Goal: Book appointment/travel/reservation

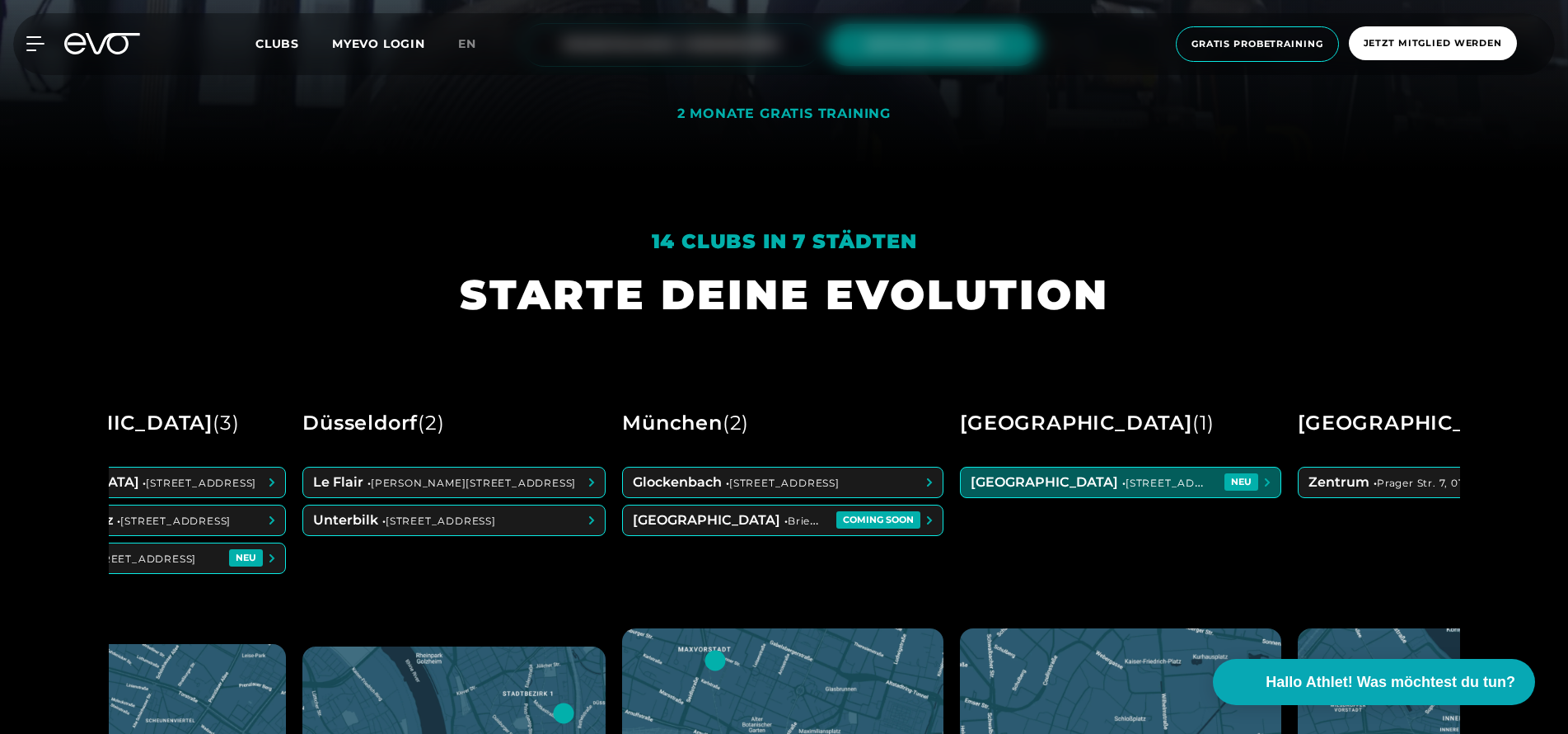
scroll to position [0, 497]
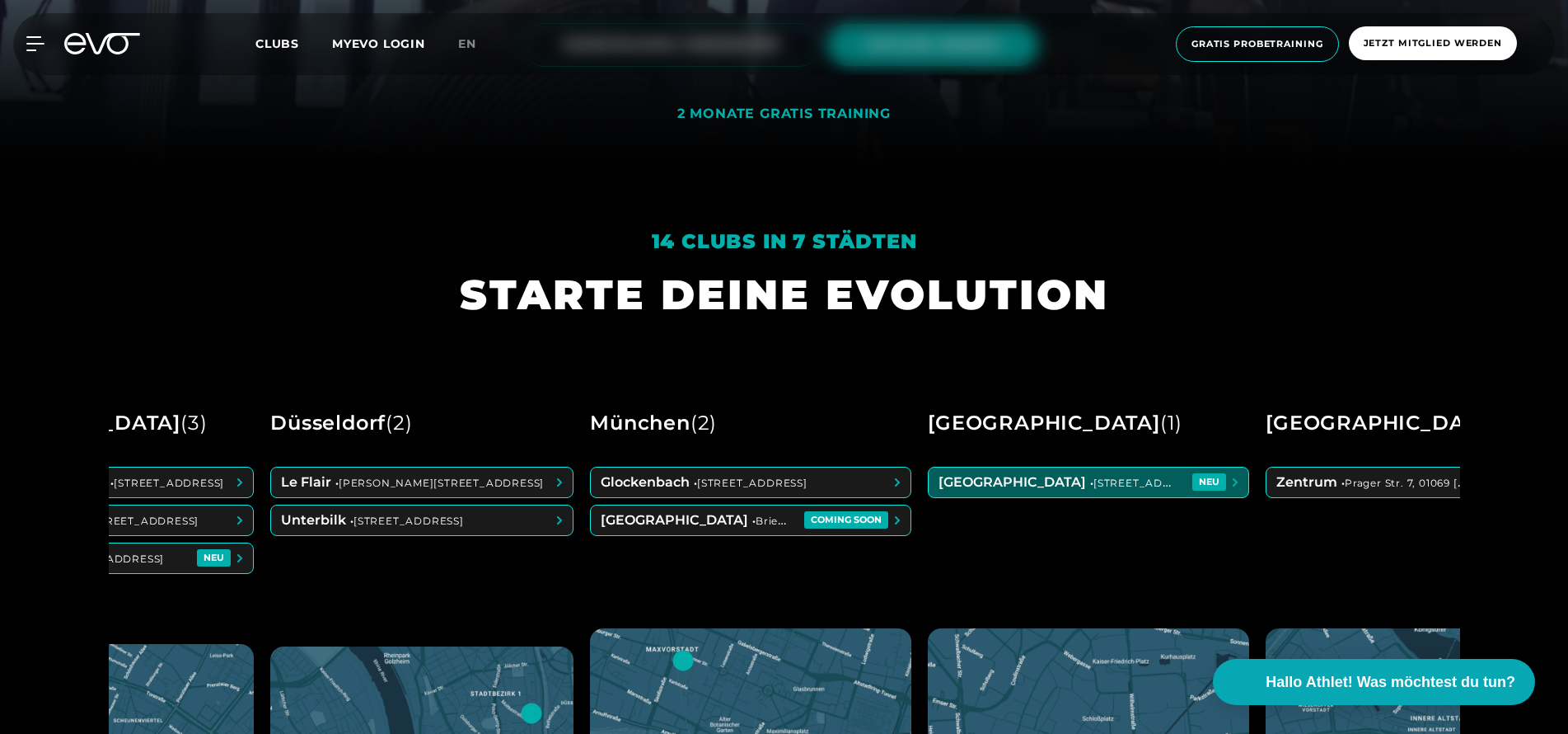
click at [1158, 477] on span at bounding box center [1089, 482] width 320 height 30
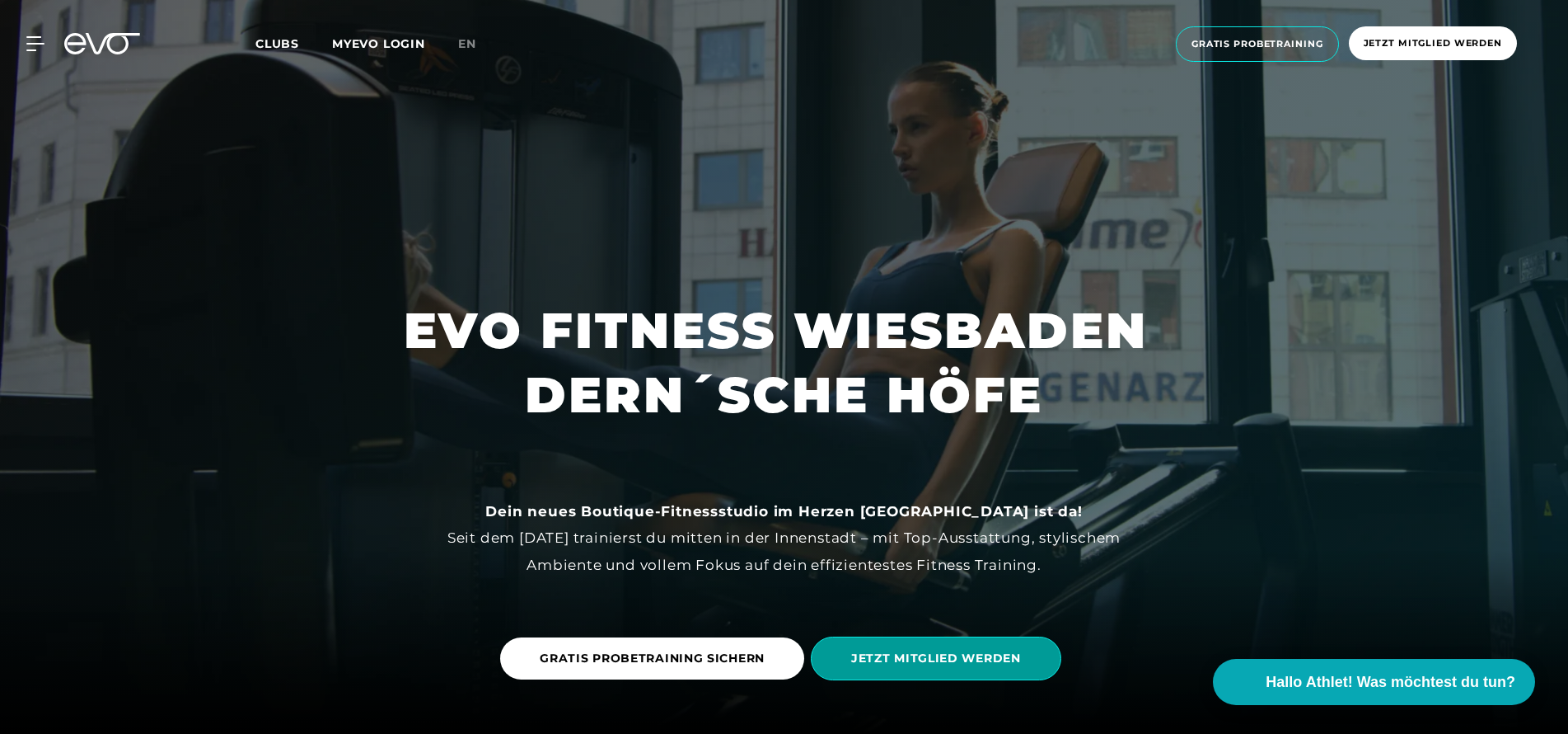
click at [944, 656] on span "JETZT MITGLIED WERDEN" at bounding box center [936, 658] width 170 height 17
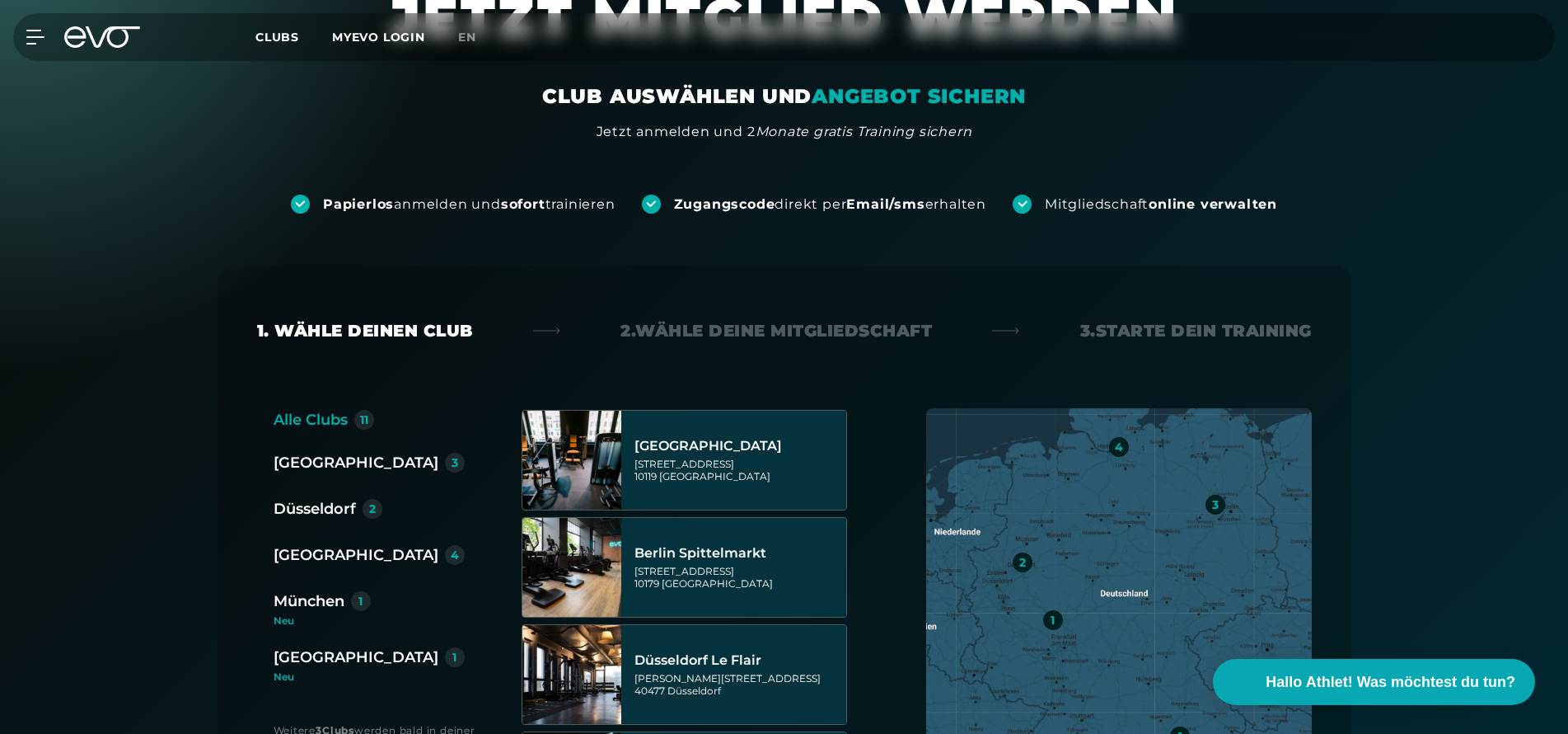
scroll to position [105, 0]
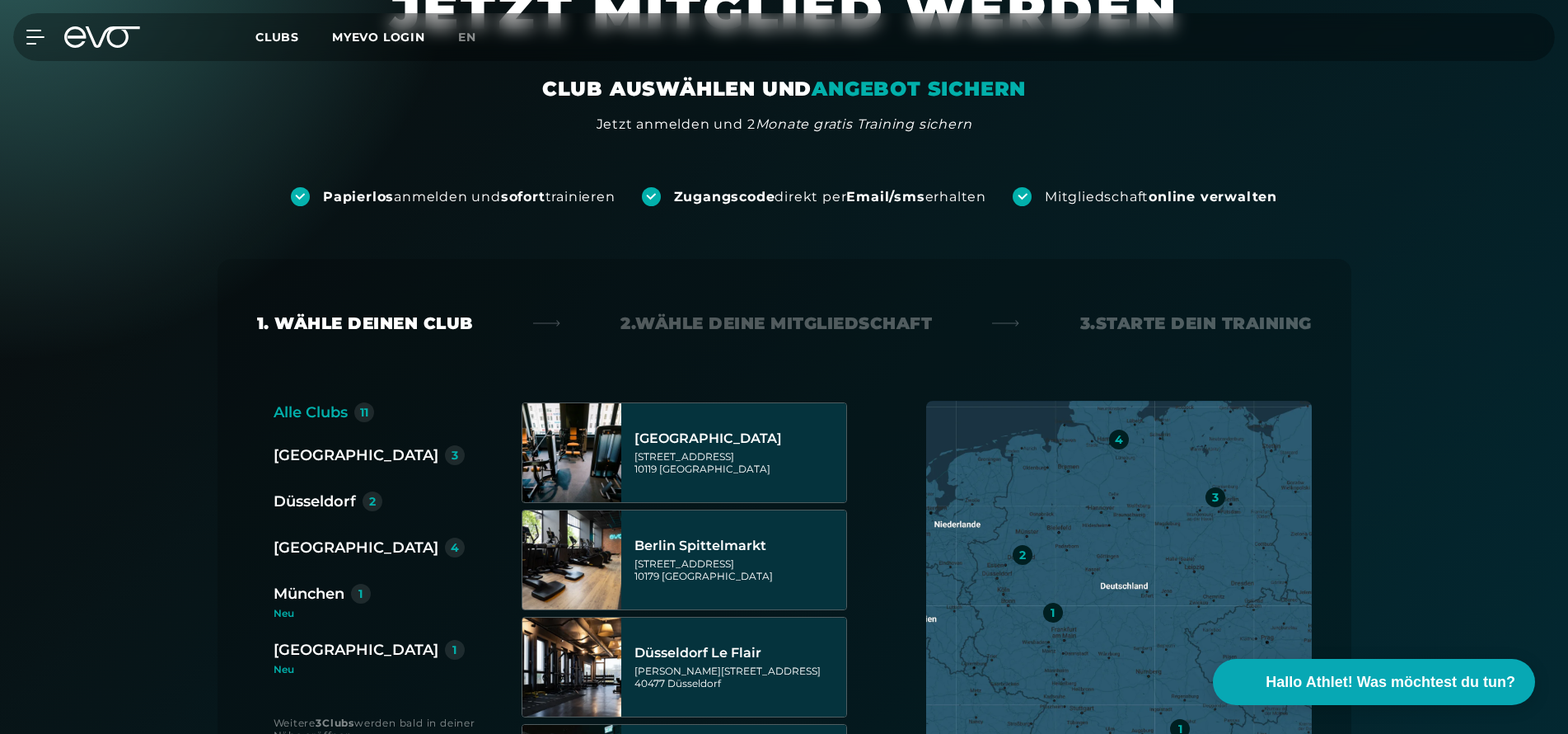
click at [327, 652] on div "[GEOGRAPHIC_DATA]" at bounding box center [355, 649] width 165 height 23
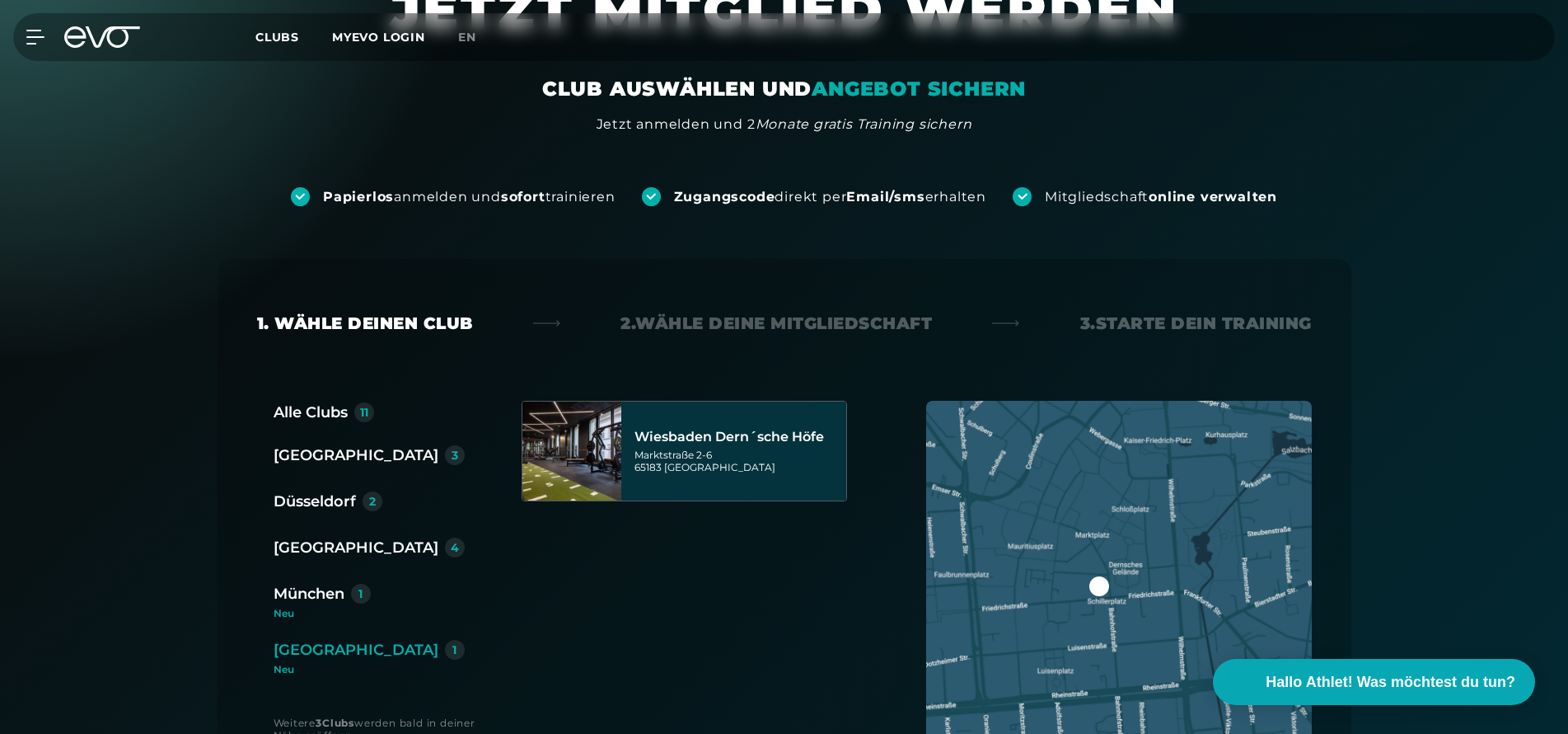
scroll to position [0, 0]
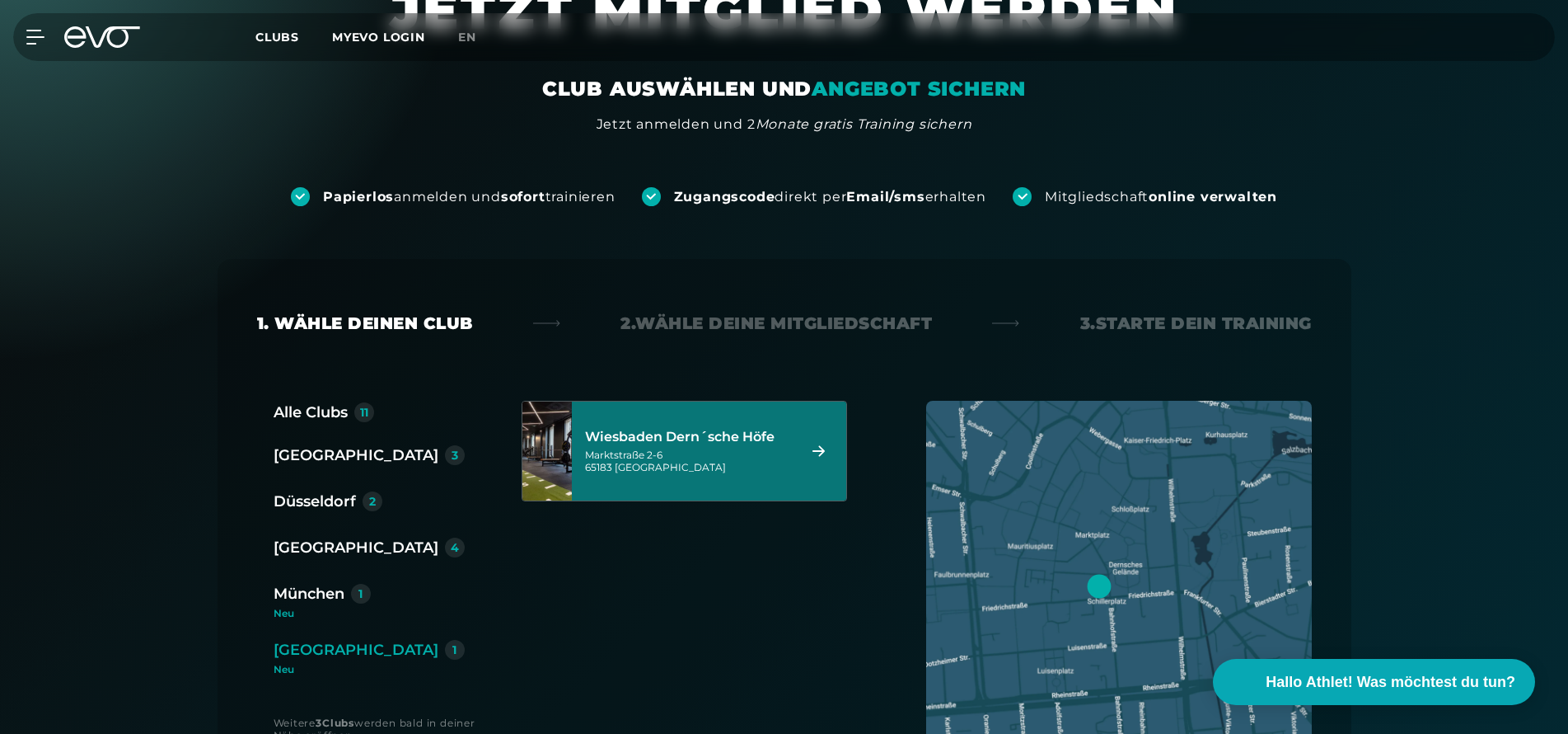
click at [687, 458] on div "[STREET_ADDRESS]" at bounding box center [689, 461] width 207 height 24
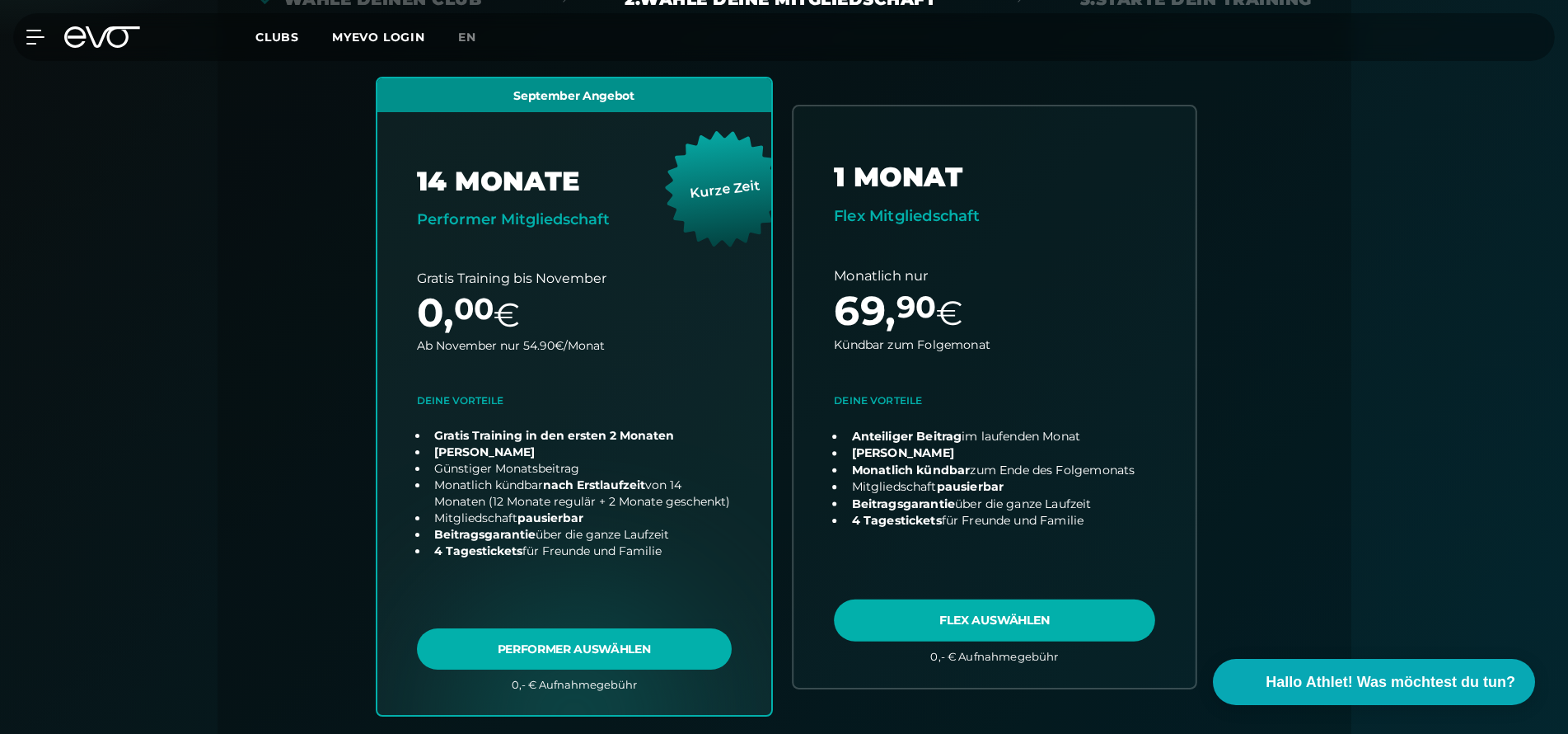
scroll to position [432, 0]
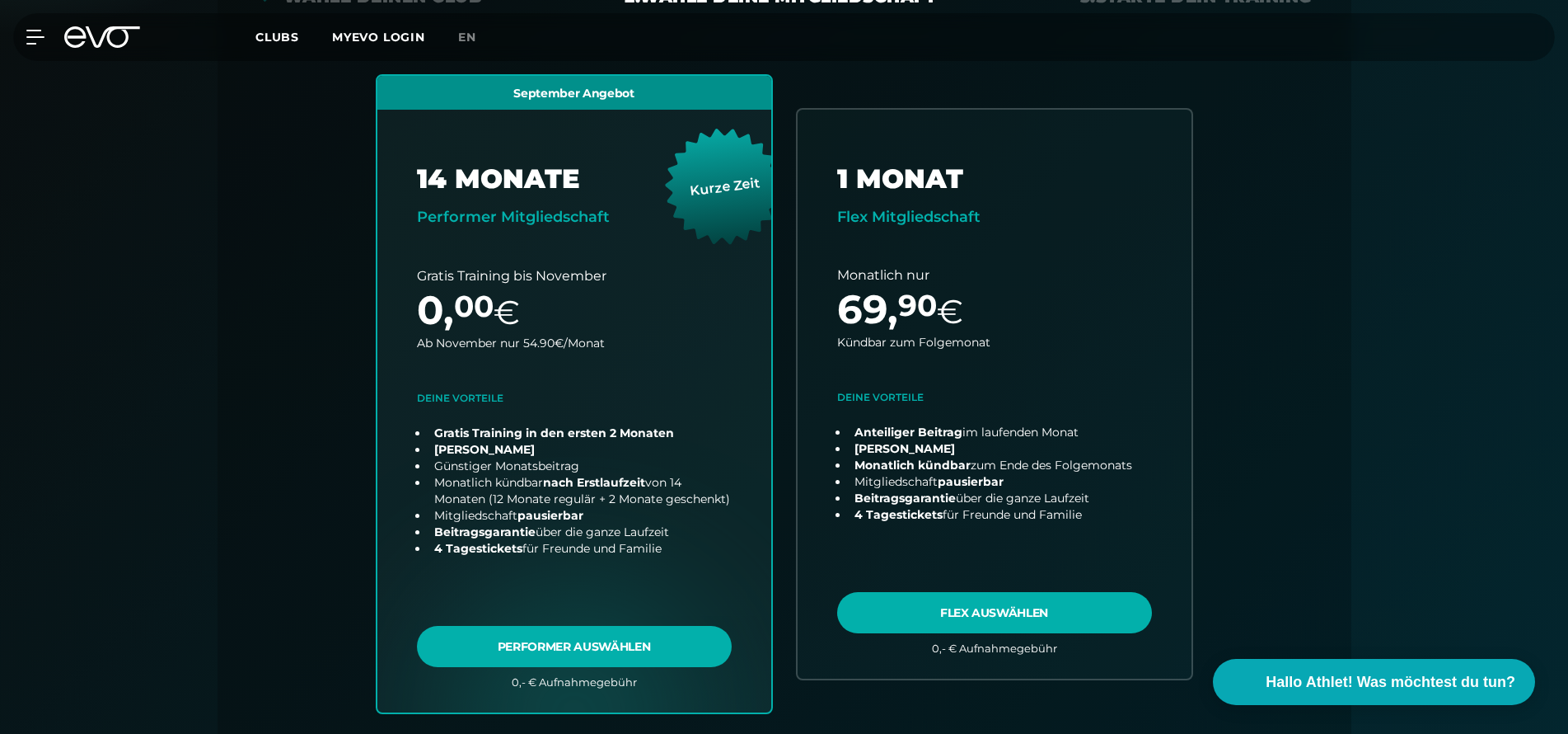
click at [90, 44] on icon at bounding box center [102, 37] width 76 height 22
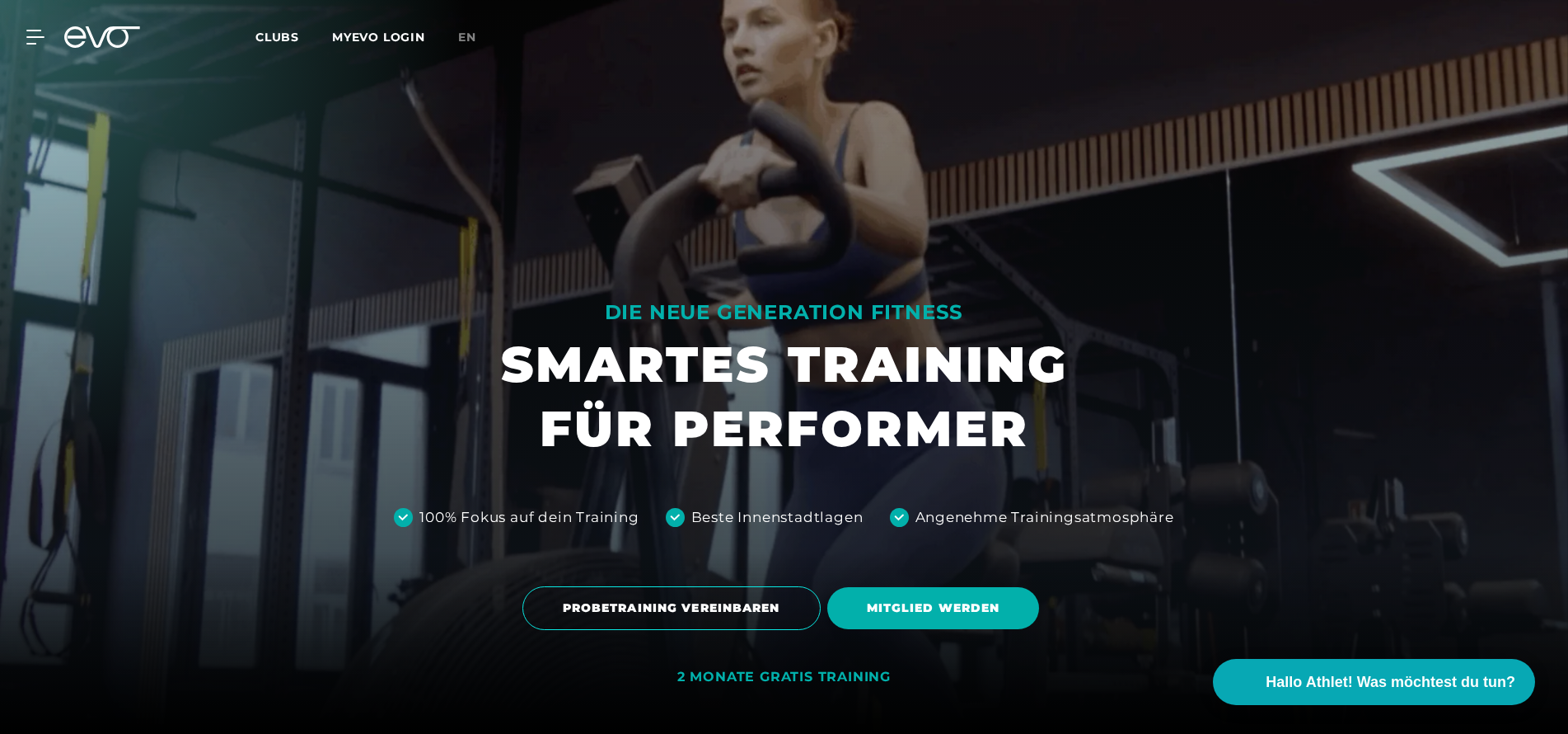
click at [105, 40] on icon at bounding box center [102, 37] width 76 height 22
click at [30, 40] on icon at bounding box center [38, 37] width 24 height 14
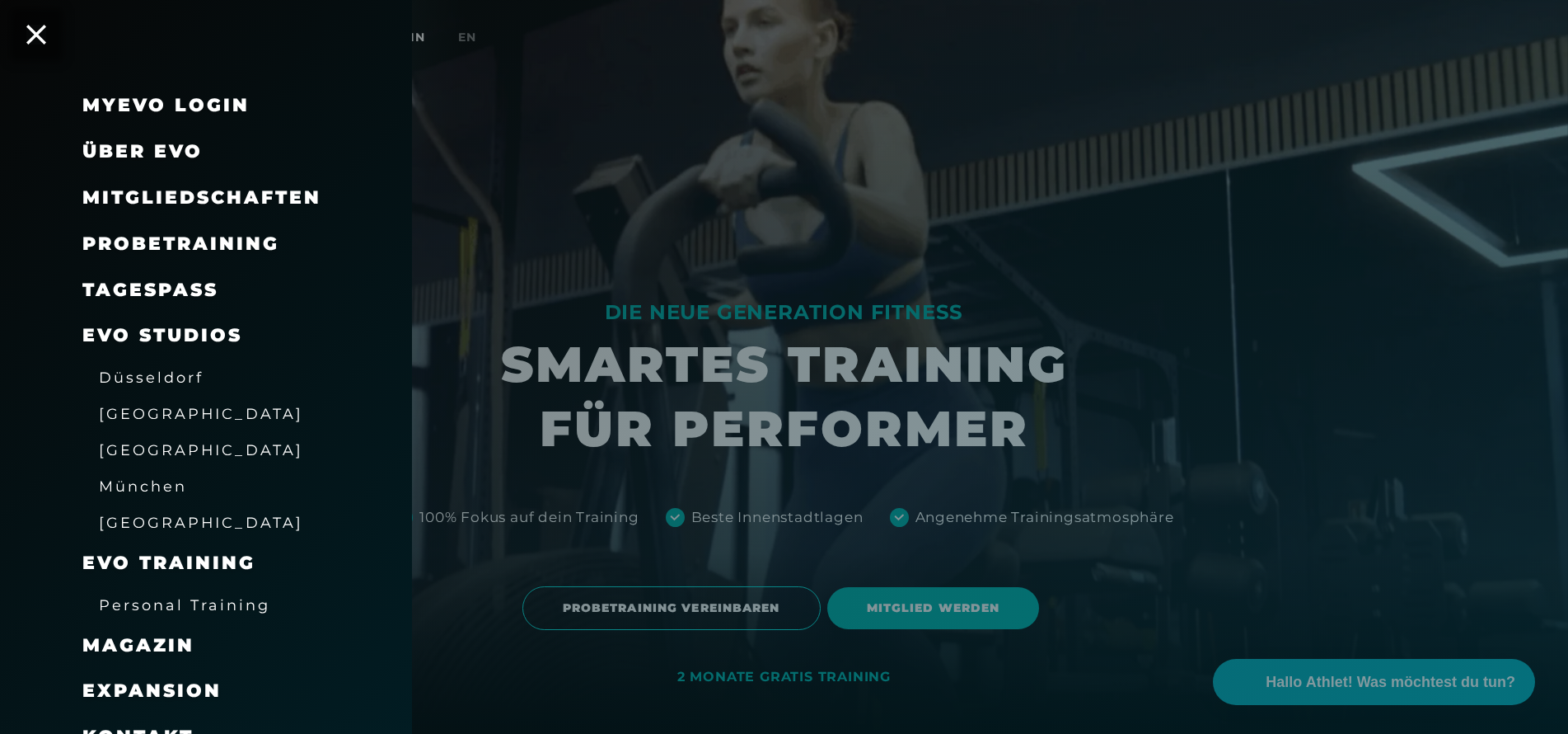
click at [723, 163] on div at bounding box center [784, 367] width 1568 height 734
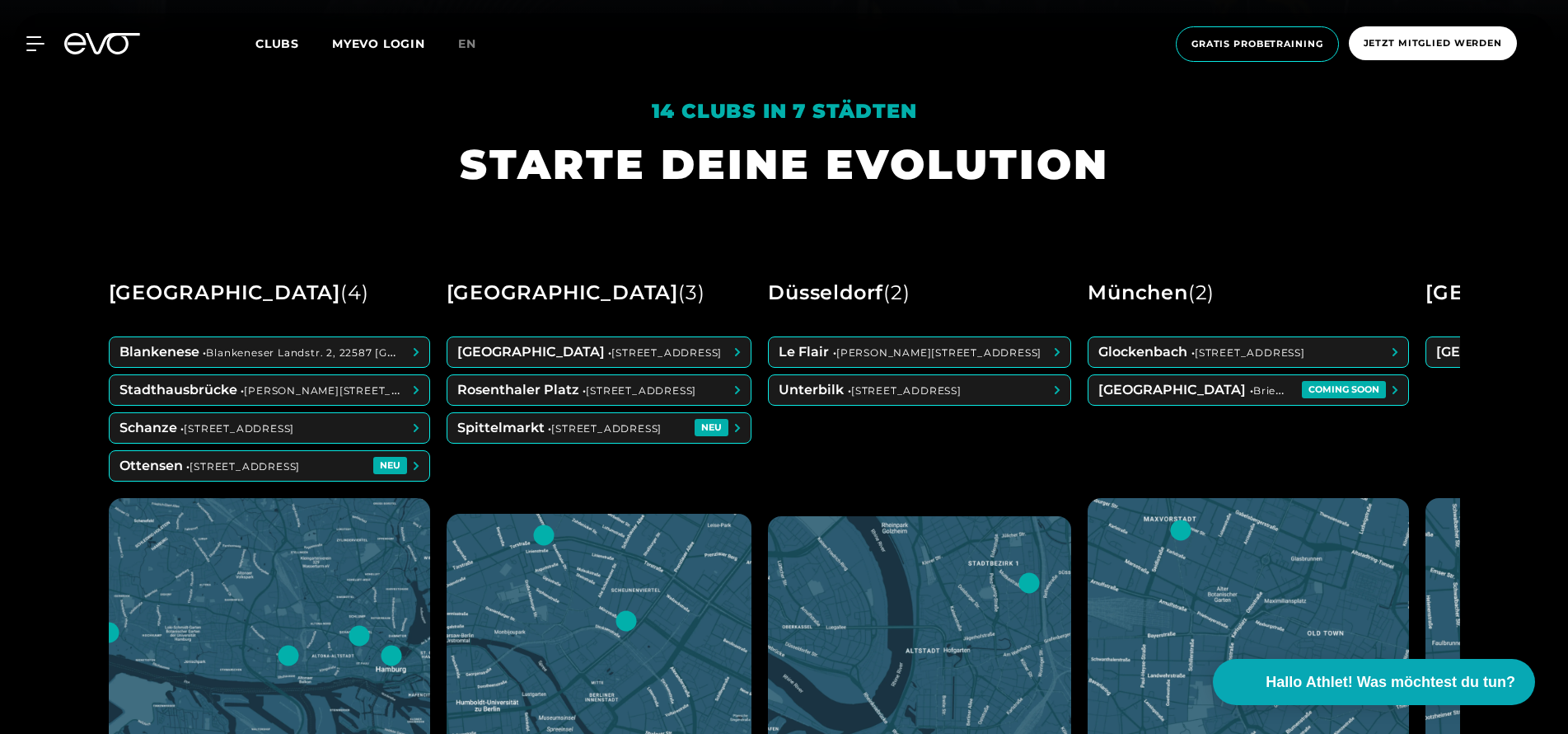
scroll to position [714, 0]
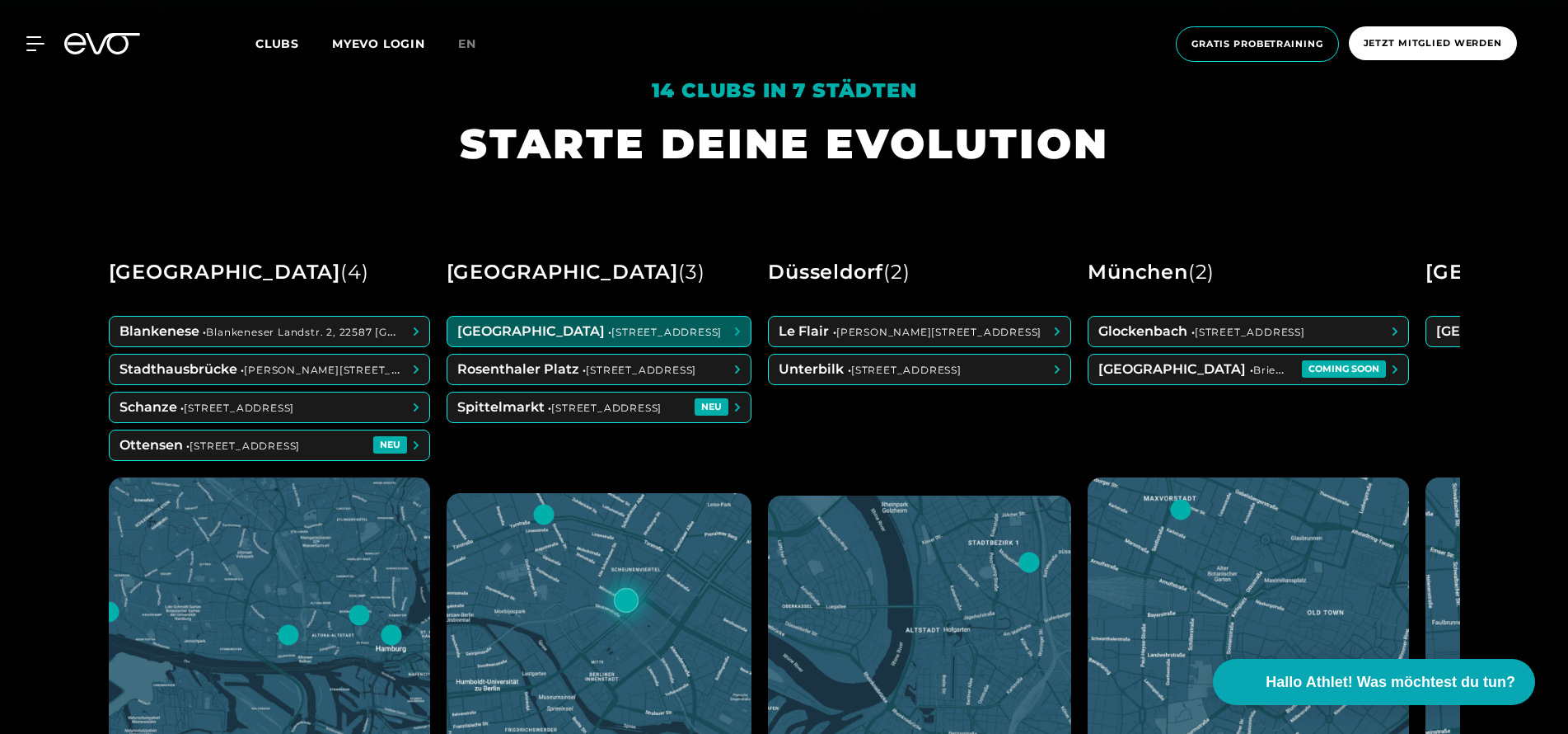
click at [573, 332] on span at bounding box center [600, 331] width 304 height 30
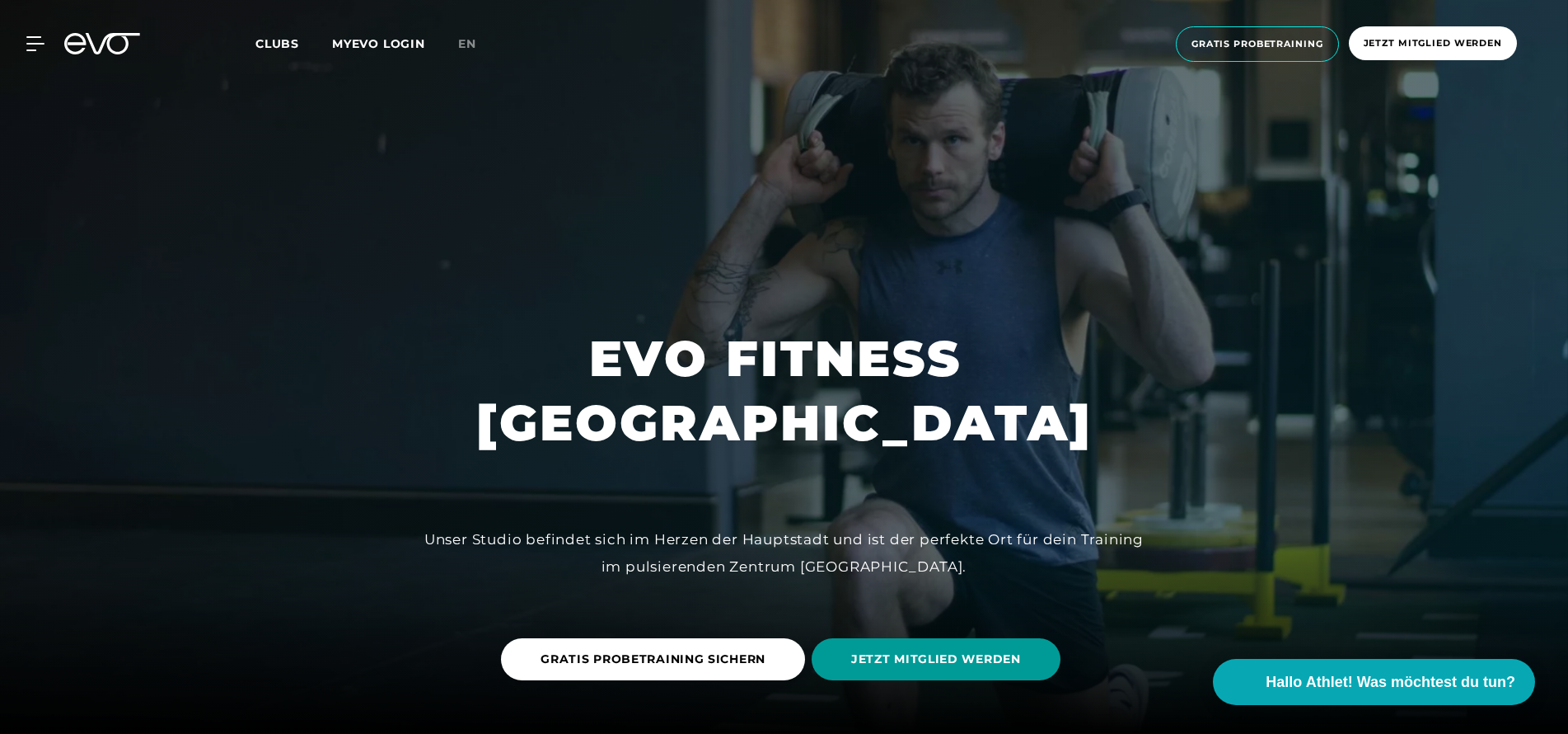
click at [892, 649] on span "JETZT MITGLIED WERDEN" at bounding box center [936, 658] width 249 height 42
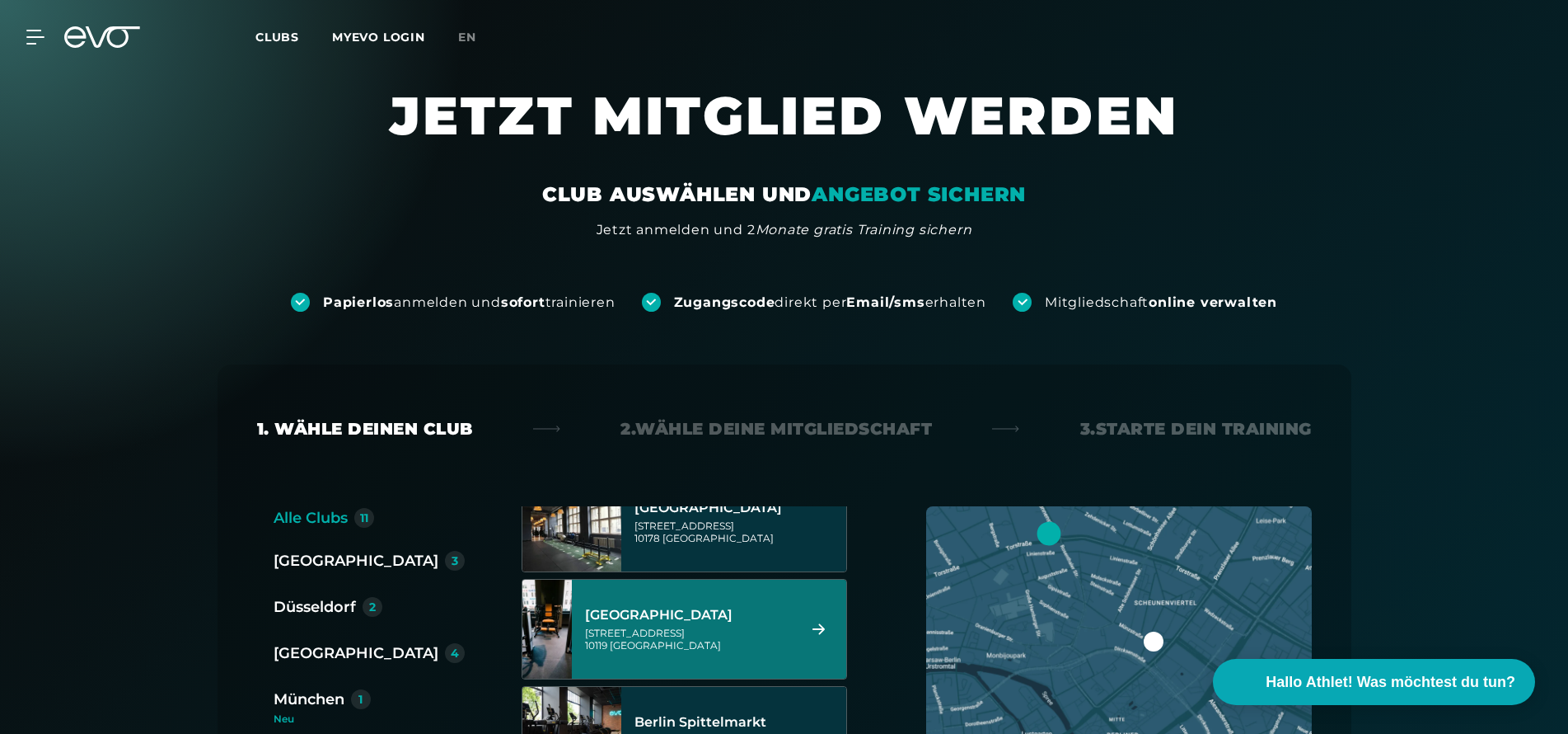
scroll to position [31, 0]
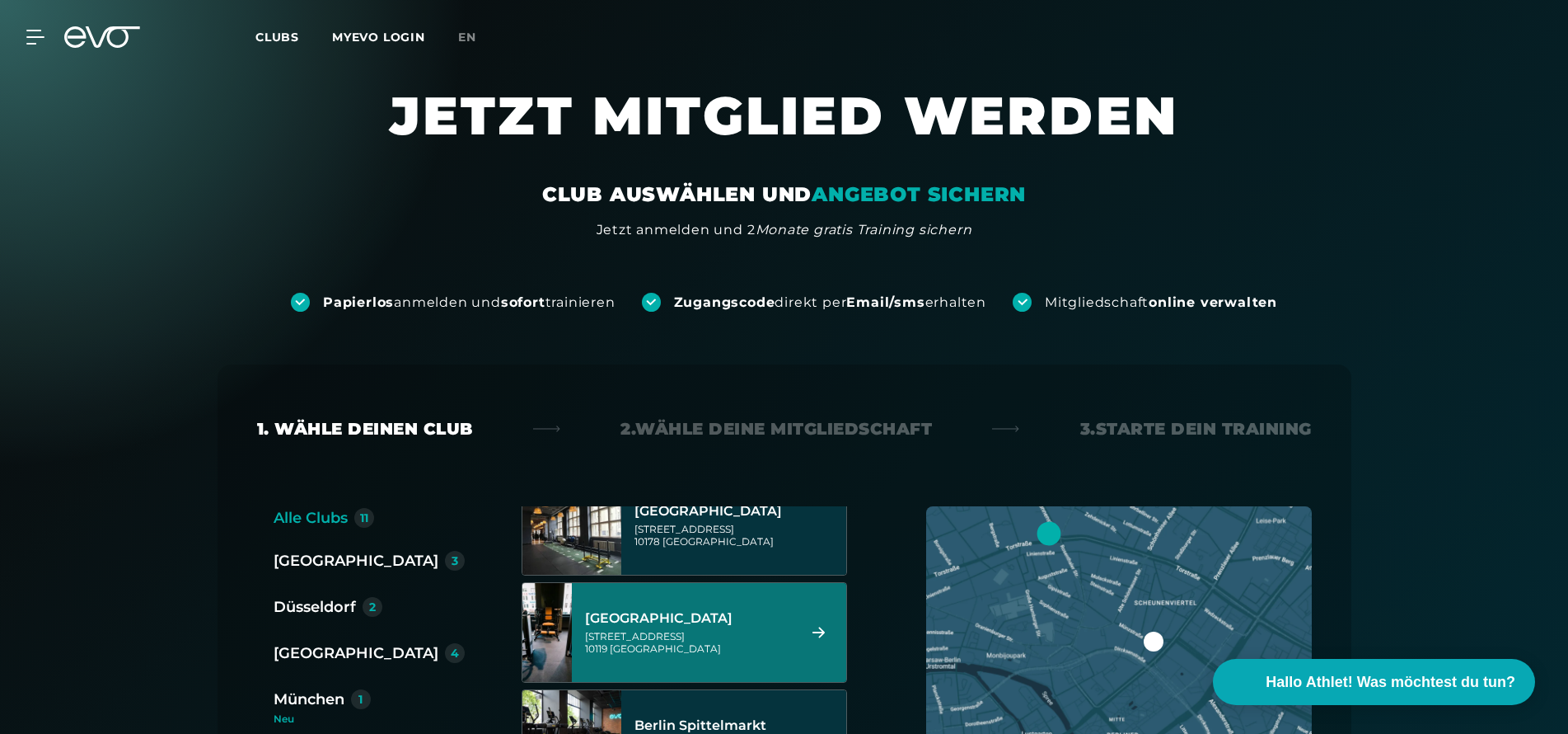
click at [683, 559] on div "[GEOGRAPHIC_DATA][STREET_ADDRESS]" at bounding box center [738, 524] width 207 height 73
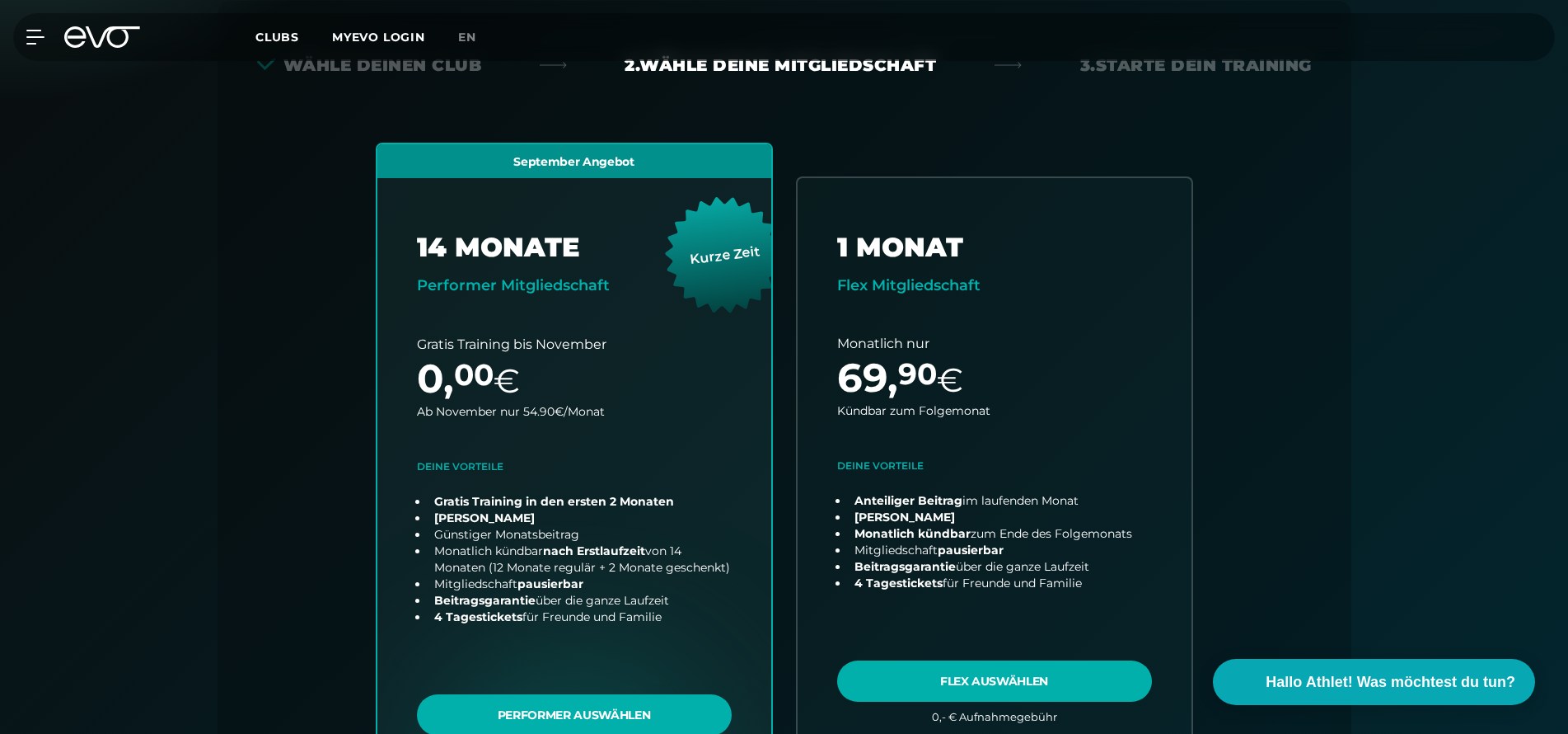
scroll to position [364, 0]
click at [43, 36] on icon at bounding box center [39, 37] width 23 height 13
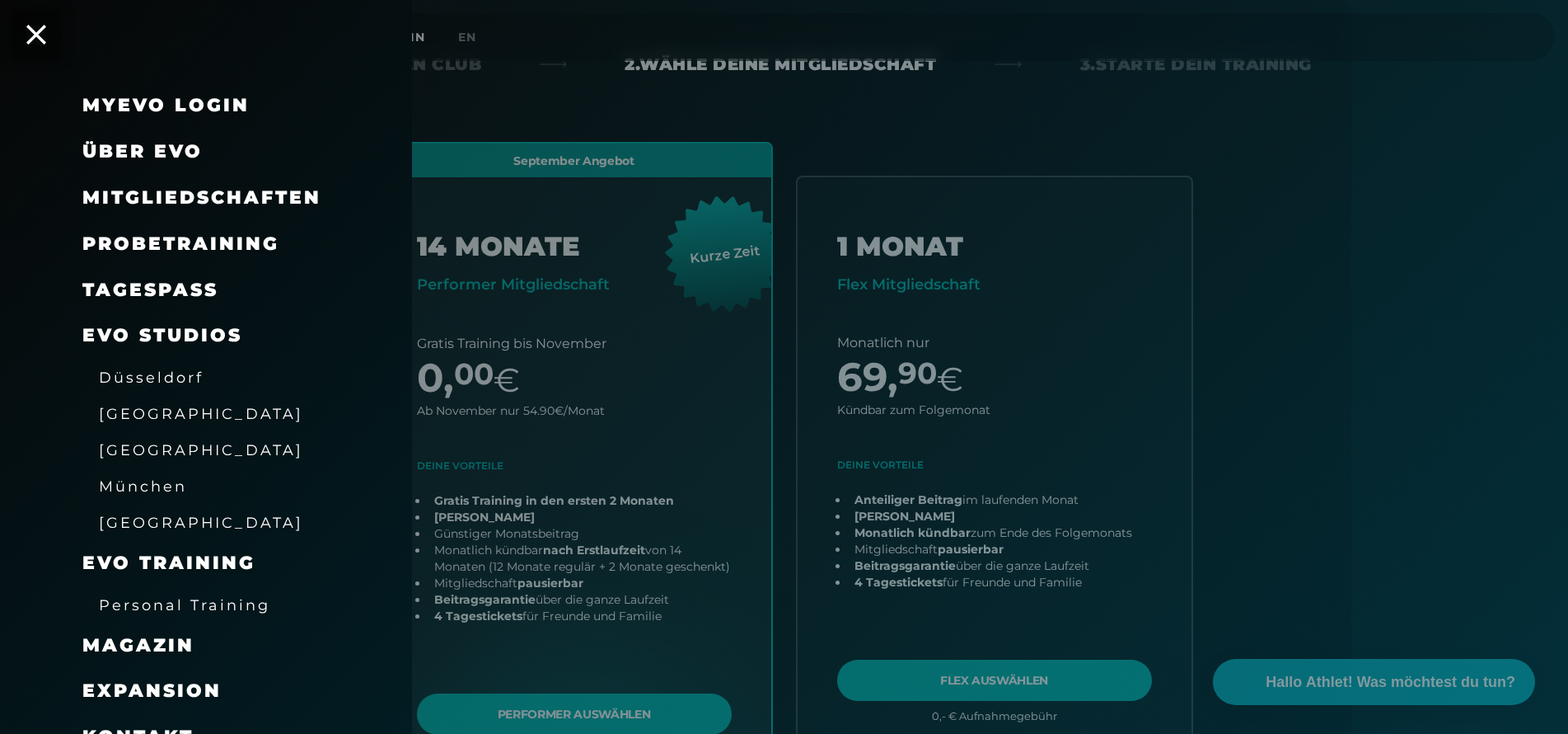
click at [169, 232] on span "Probetraining" at bounding box center [181, 243] width 197 height 22
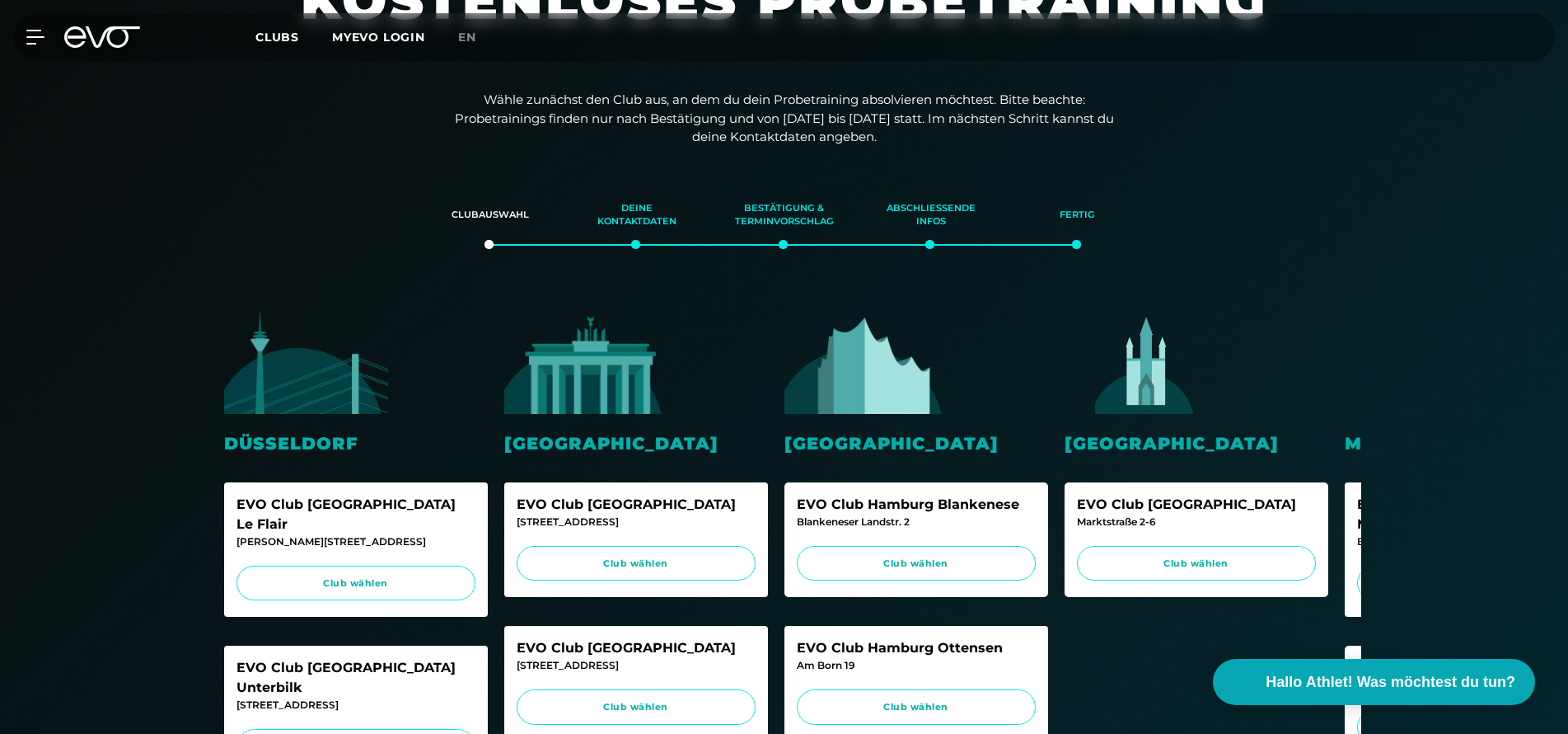
scroll to position [194, 0]
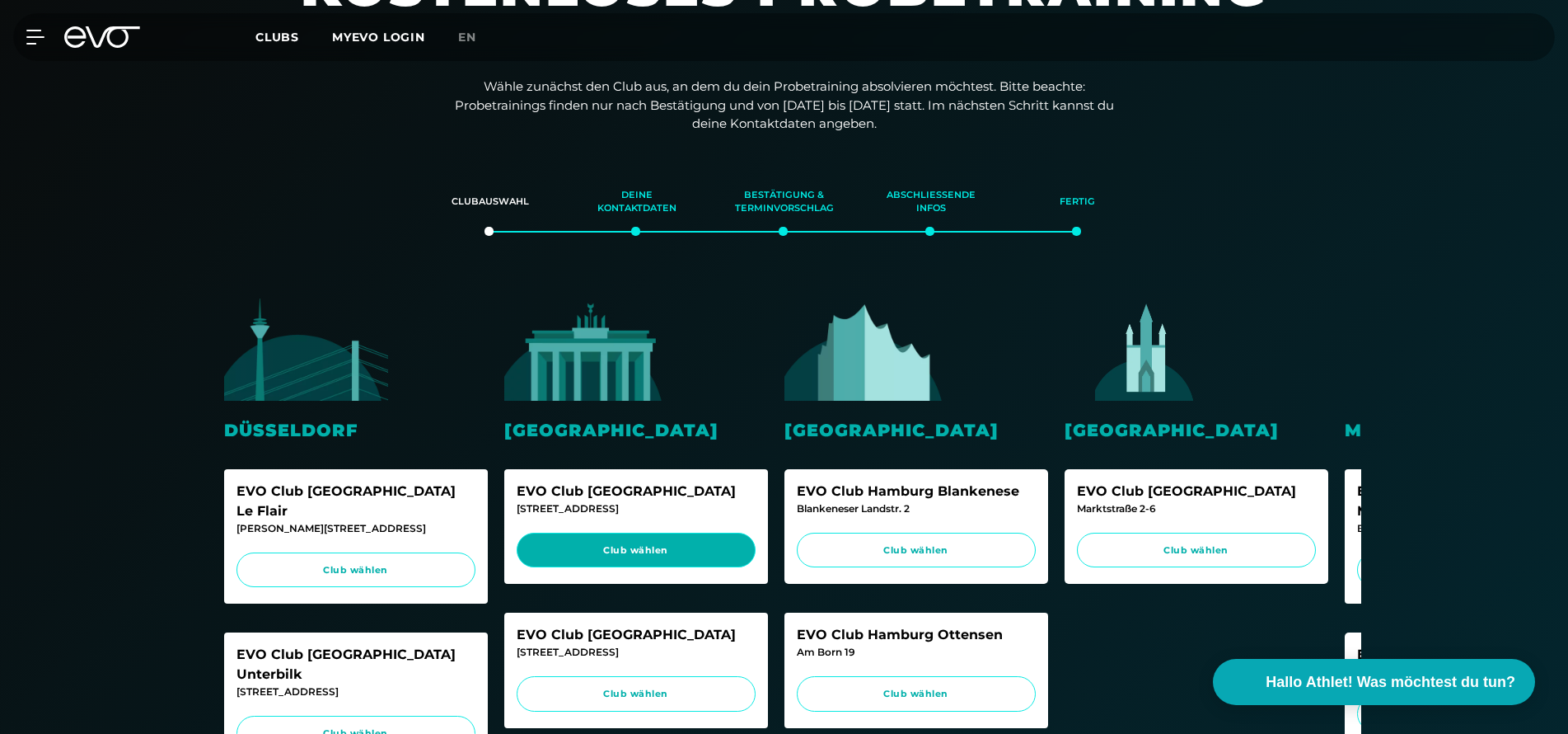
click at [586, 533] on link "Club wählen" at bounding box center [637, 550] width 239 height 35
